Goal: Information Seeking & Learning: Learn about a topic

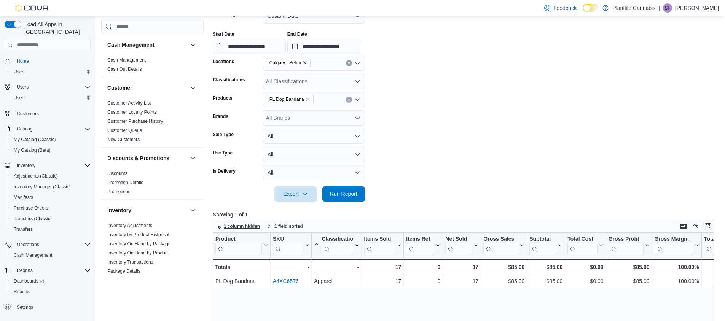
scroll to position [386, 0]
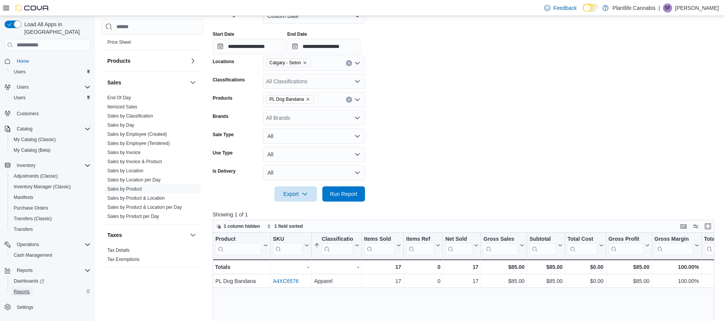
click at [23, 289] on span "Reports" at bounding box center [22, 292] width 16 height 6
click at [138, 134] on link "Sales by Employee (Created)" at bounding box center [137, 134] width 60 height 5
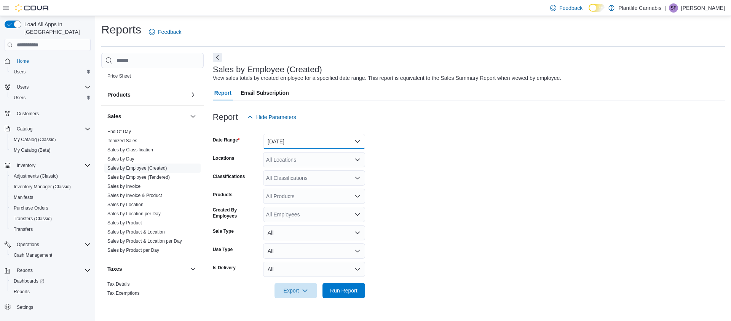
click at [305, 142] on button "[DATE]" at bounding box center [314, 141] width 102 height 15
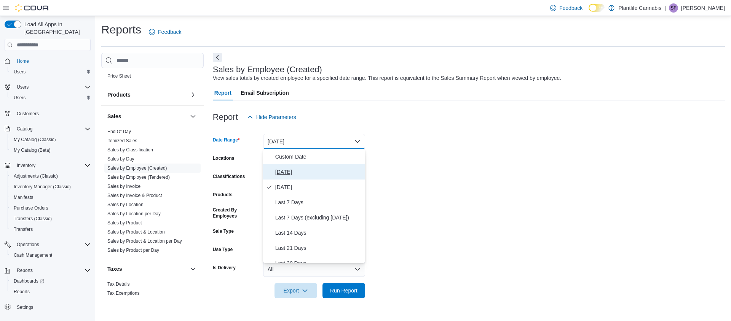
click at [280, 173] on span "[DATE]" at bounding box center [318, 172] width 87 height 9
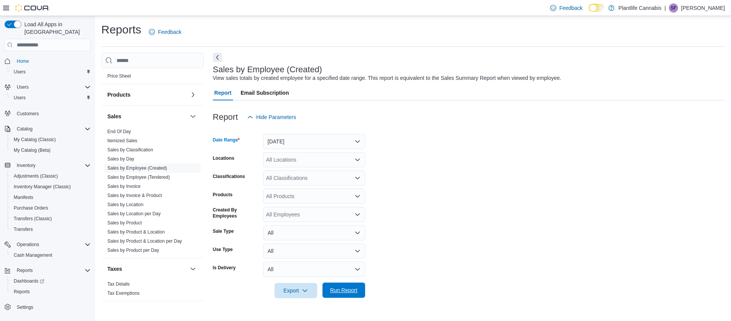
click at [344, 291] on span "Run Report" at bounding box center [343, 291] width 27 height 8
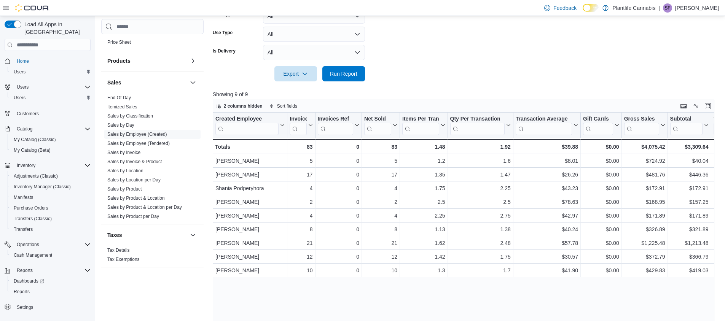
scroll to position [235, 0]
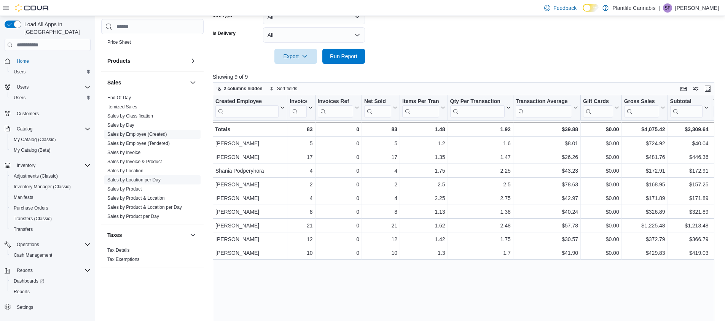
click at [132, 179] on link "Sales by Location per Day" at bounding box center [133, 179] width 53 height 5
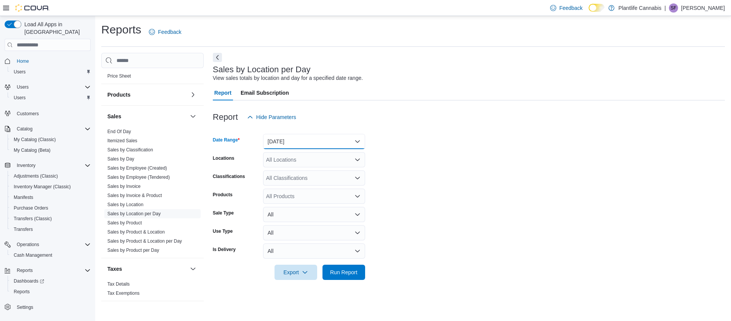
click at [288, 139] on button "[DATE]" at bounding box center [314, 141] width 102 height 15
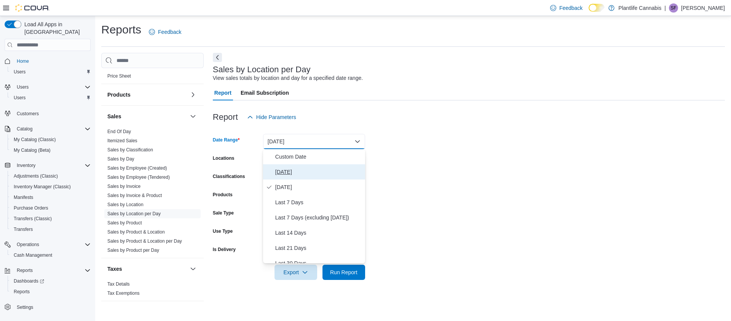
click at [282, 171] on span "[DATE]" at bounding box center [318, 172] width 87 height 9
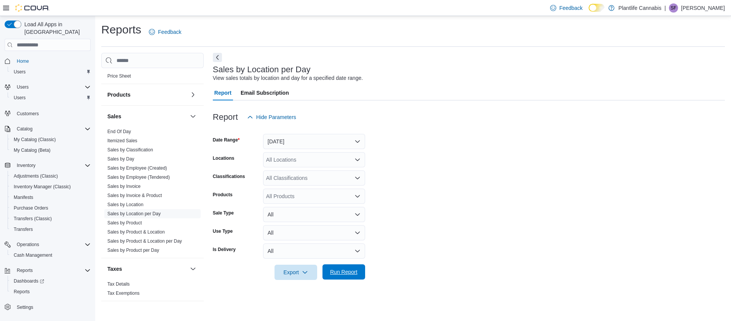
click at [343, 274] on span "Run Report" at bounding box center [343, 272] width 27 height 8
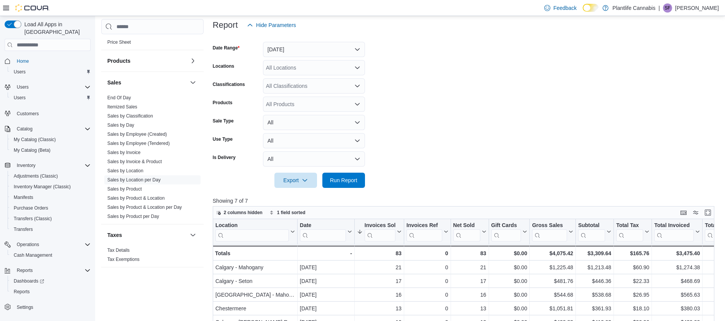
scroll to position [198, 0]
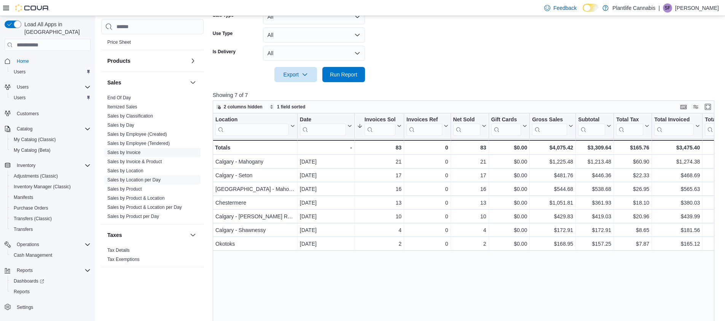
click at [129, 152] on link "Sales by Invoice" at bounding box center [123, 152] width 33 height 5
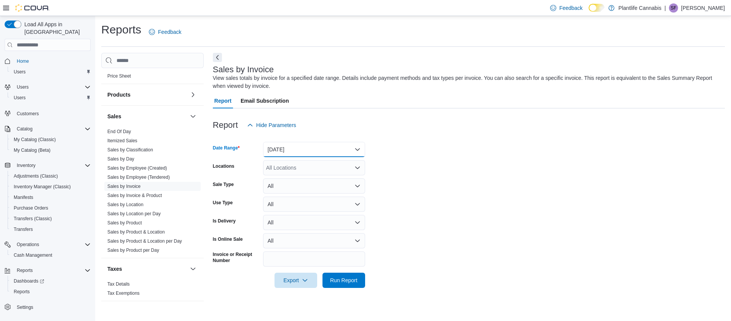
click at [302, 150] on button "[DATE]" at bounding box center [314, 149] width 102 height 15
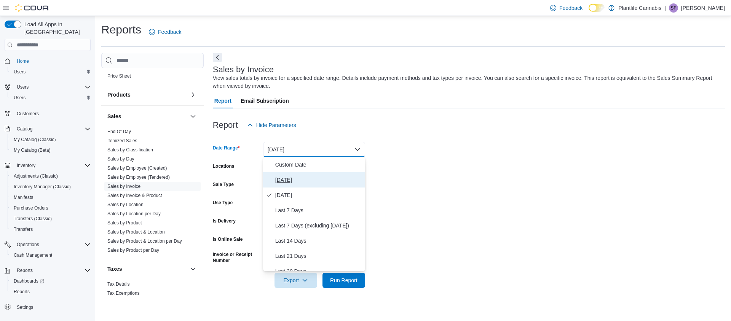
click at [285, 179] on span "[DATE]" at bounding box center [318, 180] width 87 height 9
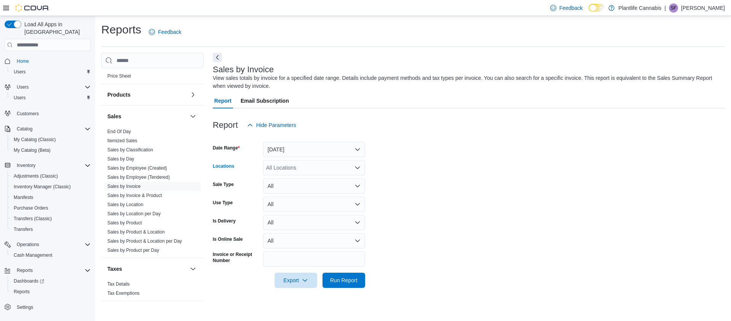
click at [292, 166] on div "All Locations" at bounding box center [314, 167] width 102 height 15
type input "**"
click at [304, 202] on span "Chestermere" at bounding box center [298, 203] width 31 height 8
click at [340, 279] on span "Run Report" at bounding box center [343, 280] width 27 height 8
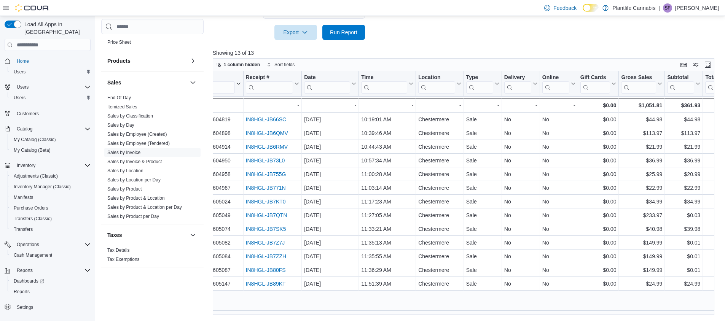
scroll to position [0, 20]
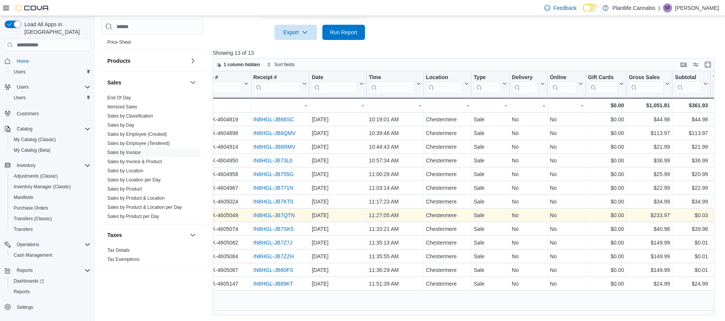
click at [263, 215] on link "IN8HGL-JB7QTN" at bounding box center [274, 215] width 42 height 6
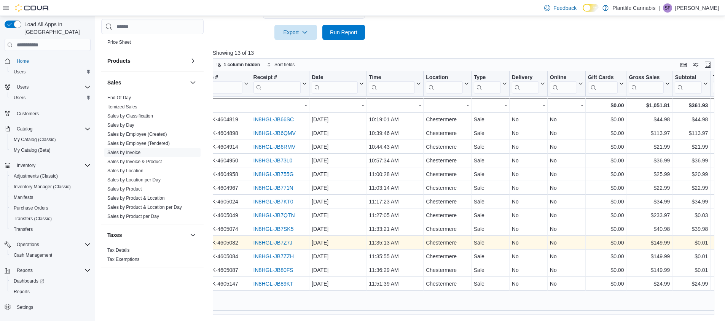
click at [273, 242] on link "IN8HGL-JB7Z7J" at bounding box center [272, 243] width 39 height 6
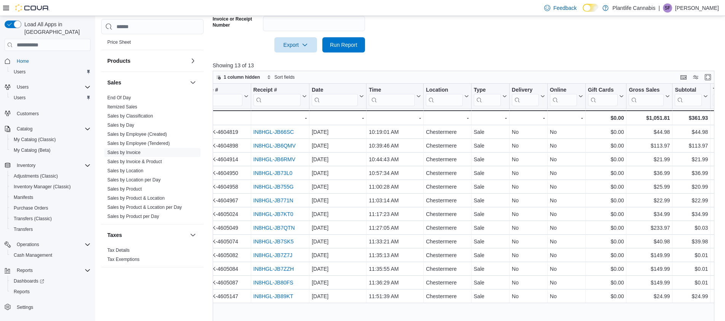
scroll to position [214, 0]
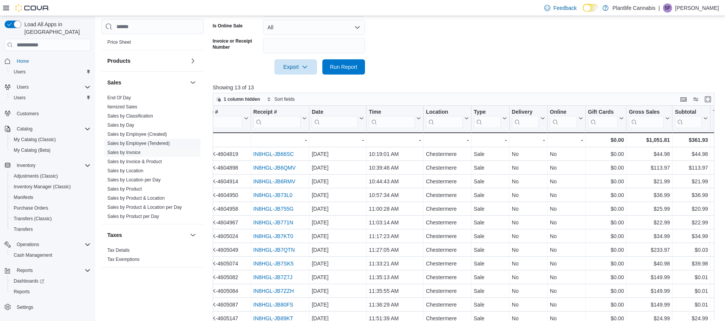
click at [137, 143] on link "Sales by Employee (Tendered)" at bounding box center [138, 143] width 62 height 5
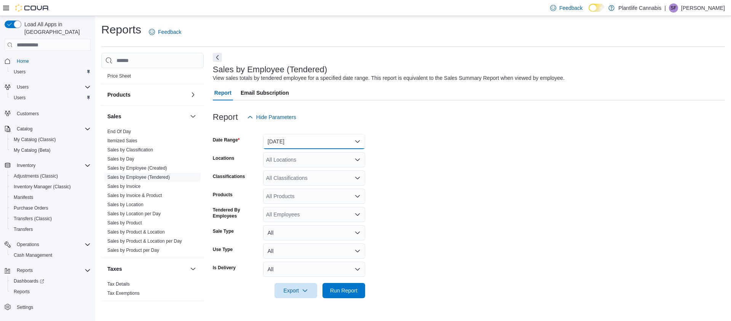
click at [287, 142] on button "[DATE]" at bounding box center [314, 141] width 102 height 15
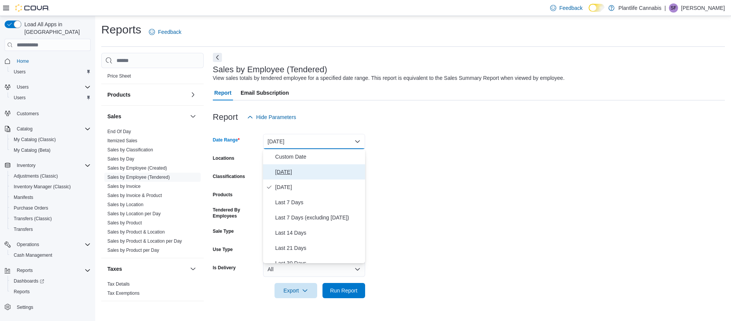
click at [286, 171] on span "[DATE]" at bounding box center [318, 172] width 87 height 9
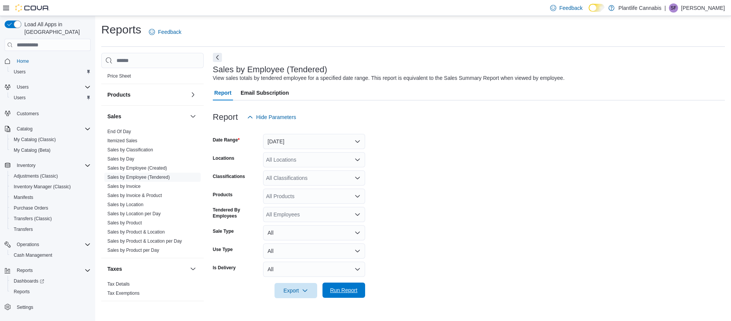
click at [344, 292] on span "Run Report" at bounding box center [343, 291] width 27 height 8
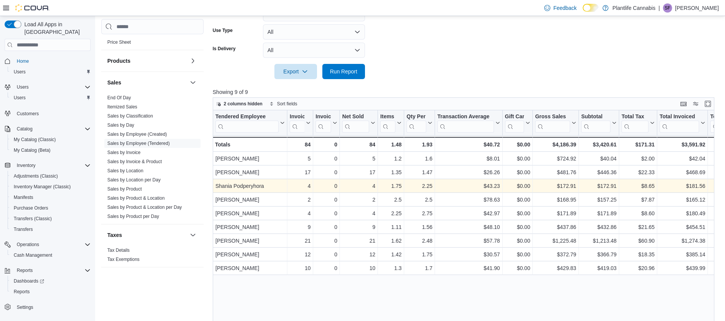
scroll to position [220, 0]
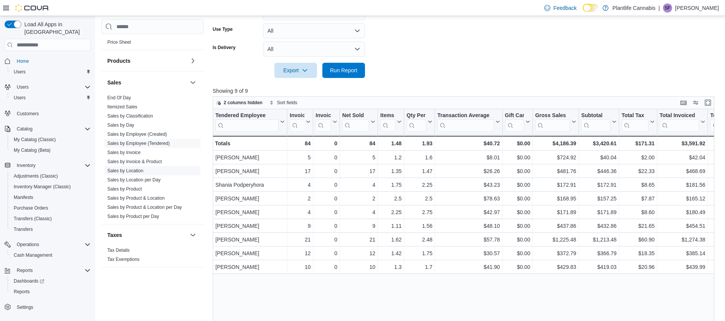
click at [131, 169] on link "Sales by Location" at bounding box center [125, 170] width 36 height 5
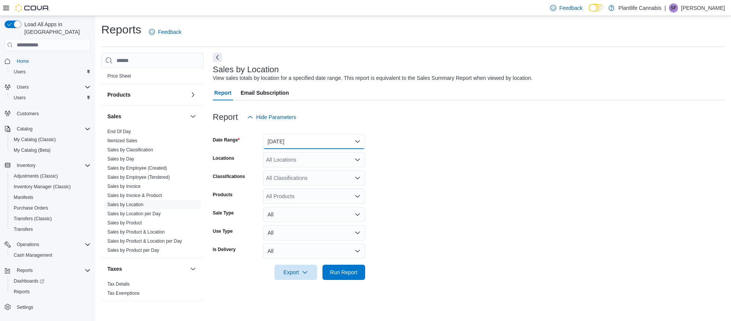
click at [272, 141] on button "[DATE]" at bounding box center [314, 141] width 102 height 15
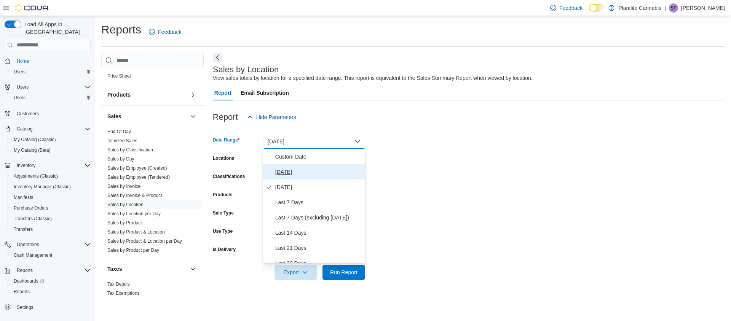
click at [284, 173] on span "[DATE]" at bounding box center [318, 172] width 87 height 9
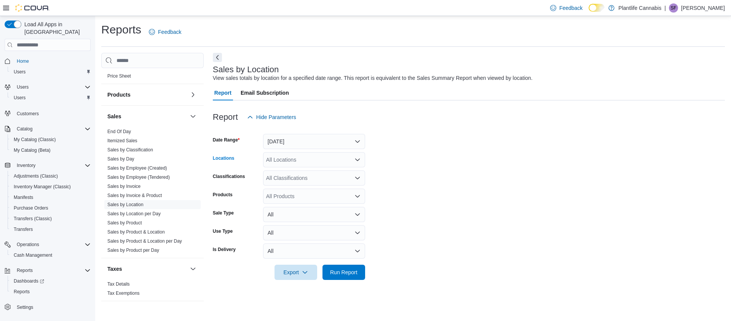
click at [299, 160] on div "All Locations" at bounding box center [314, 159] width 102 height 15
type input "***"
click at [309, 183] on span "Chestermere" at bounding box center [298, 184] width 31 height 8
click at [343, 272] on span "Run Report" at bounding box center [343, 272] width 27 height 8
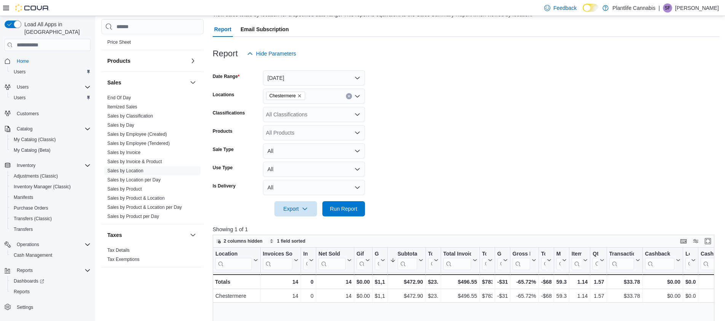
scroll to position [121, 0]
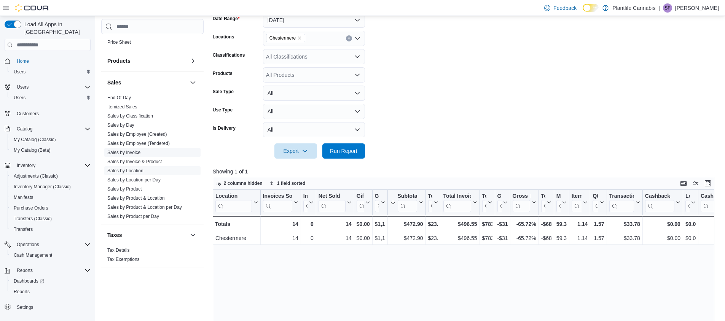
click at [133, 151] on link "Sales by Invoice" at bounding box center [123, 152] width 33 height 5
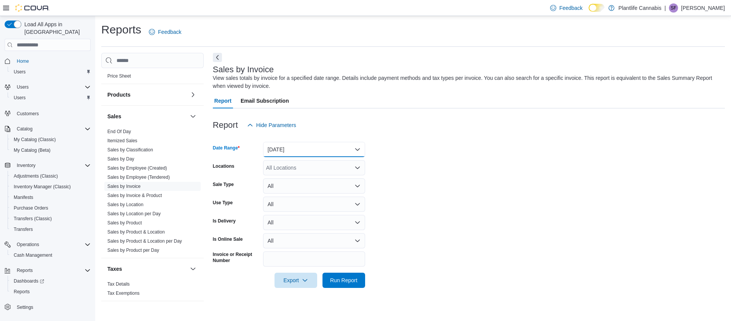
click at [287, 147] on button "[DATE]" at bounding box center [314, 149] width 102 height 15
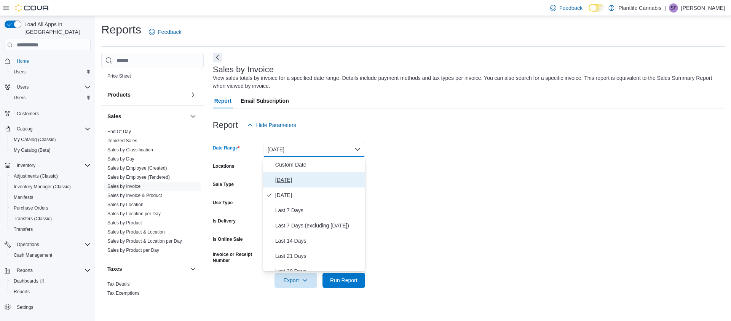
click at [284, 179] on span "[DATE]" at bounding box center [318, 180] width 87 height 9
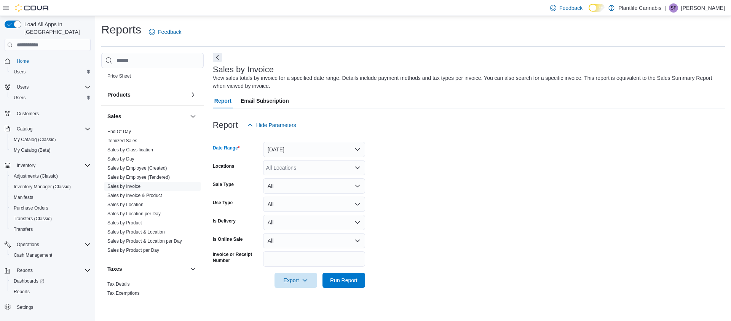
click at [292, 165] on div "All Locations" at bounding box center [314, 167] width 102 height 15
type input "***"
click at [302, 193] on span "Chestermere" at bounding box center [298, 192] width 31 height 8
click at [343, 277] on span "Run Report" at bounding box center [343, 280] width 27 height 8
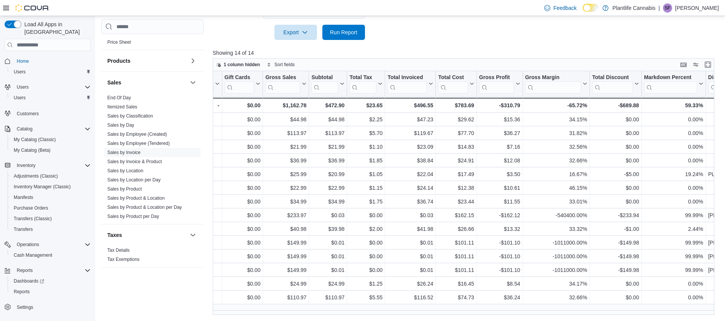
scroll to position [0, 382]
click at [143, 134] on link "Sales by Employee (Created)" at bounding box center [137, 134] width 60 height 5
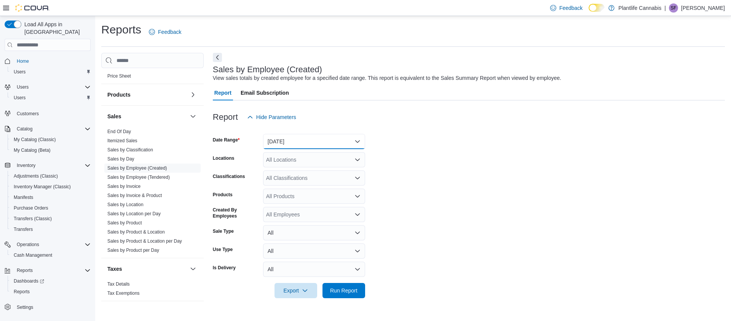
click at [293, 142] on button "[DATE]" at bounding box center [314, 141] width 102 height 15
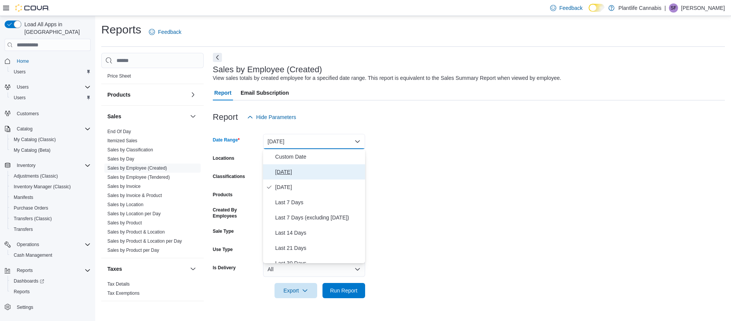
click at [284, 172] on span "[DATE]" at bounding box center [318, 172] width 87 height 9
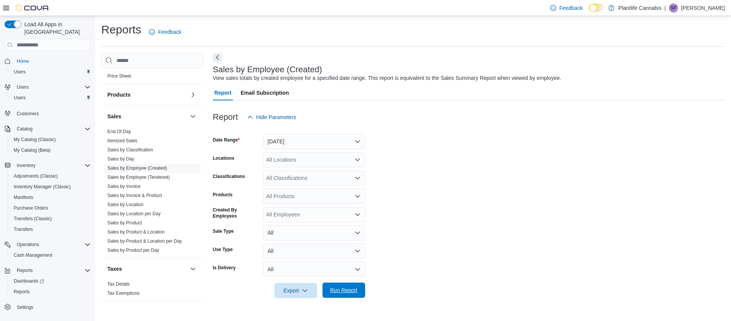
click at [342, 291] on span "Run Report" at bounding box center [343, 291] width 27 height 8
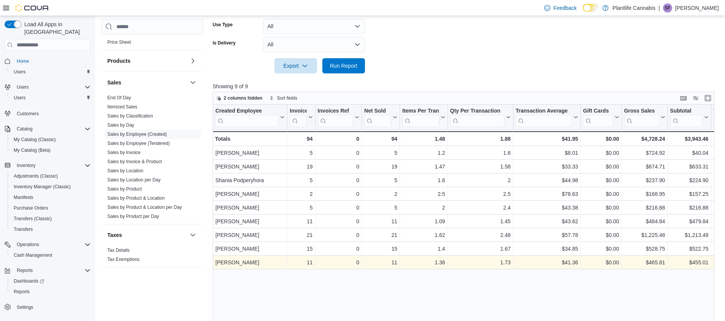
scroll to position [234, 0]
